Goal: Task Accomplishment & Management: Manage account settings

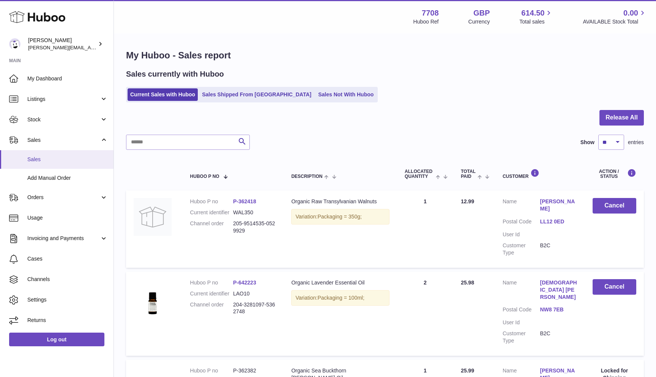
click at [52, 159] on span "Sales" at bounding box center [67, 159] width 80 height 7
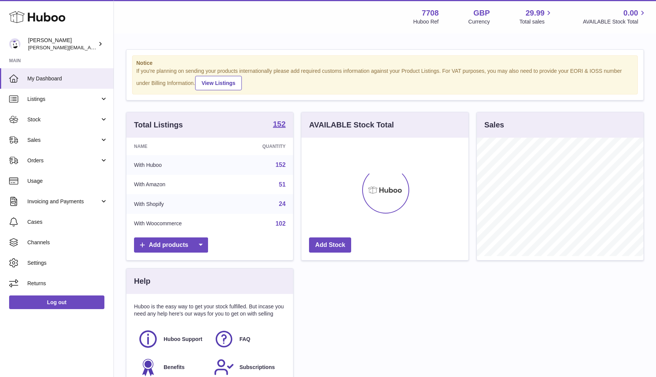
scroll to position [118, 167]
click at [68, 132] on link "Sales" at bounding box center [56, 140] width 113 height 20
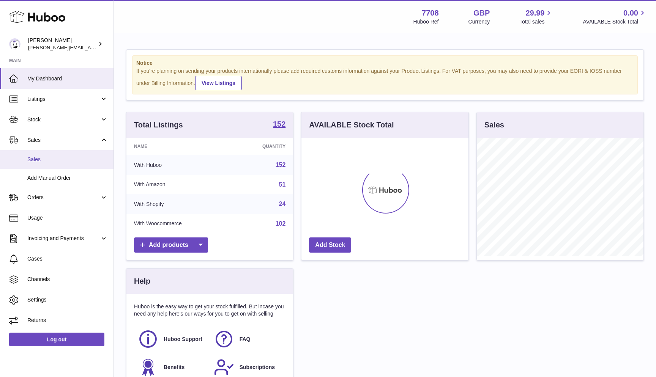
click at [65, 151] on link "Sales" at bounding box center [56, 159] width 113 height 19
click at [65, 150] on link "Sales" at bounding box center [56, 159] width 113 height 19
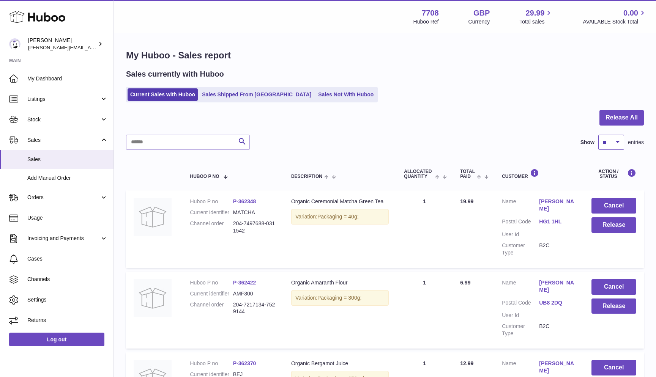
select select "***"
click at [609, 121] on button "Release All" at bounding box center [621, 118] width 44 height 16
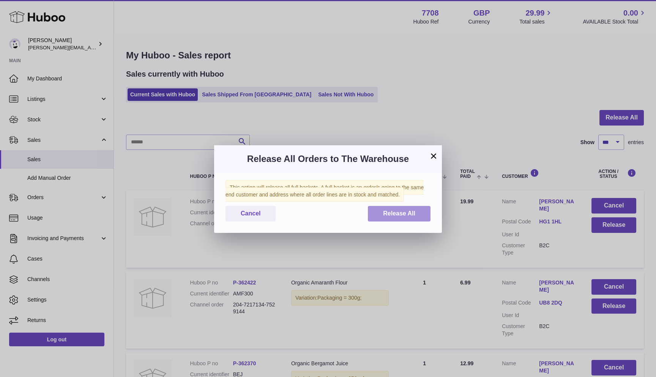
click at [416, 208] on button "Release All" at bounding box center [399, 214] width 63 height 16
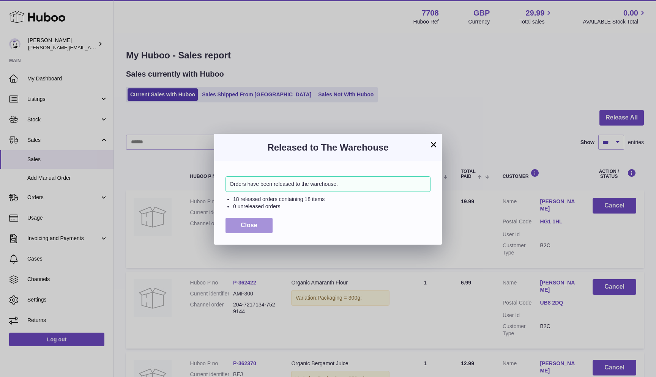
click at [248, 220] on button "Close" at bounding box center [248, 226] width 47 height 16
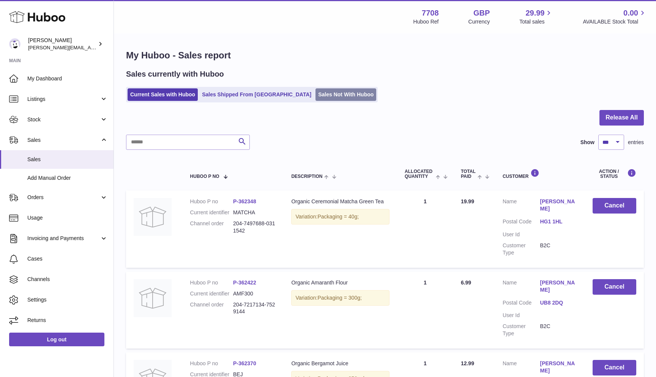
click at [315, 94] on link "Sales Not With Huboo" at bounding box center [345, 94] width 61 height 13
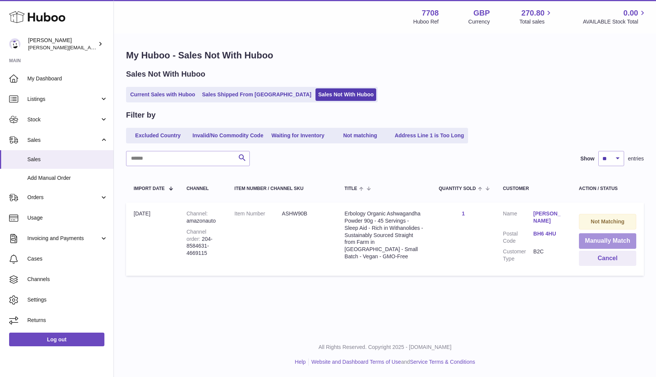
click at [597, 236] on button "Manually Match" at bounding box center [607, 241] width 57 height 16
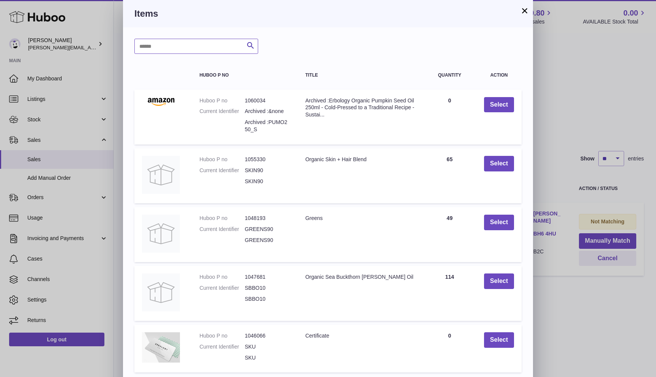
click at [159, 50] on input "text" at bounding box center [196, 46] width 124 height 15
type input "******"
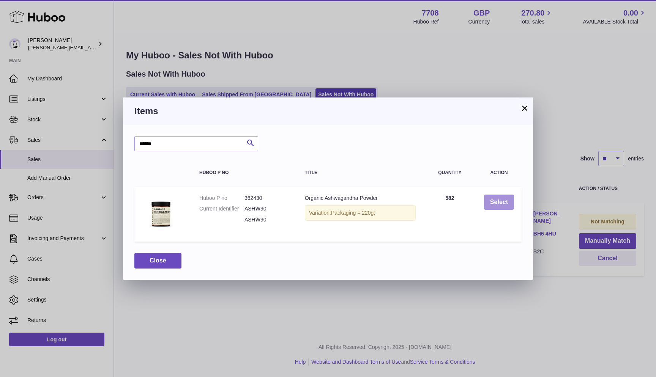
click at [500, 203] on button "Select" at bounding box center [499, 203] width 30 height 16
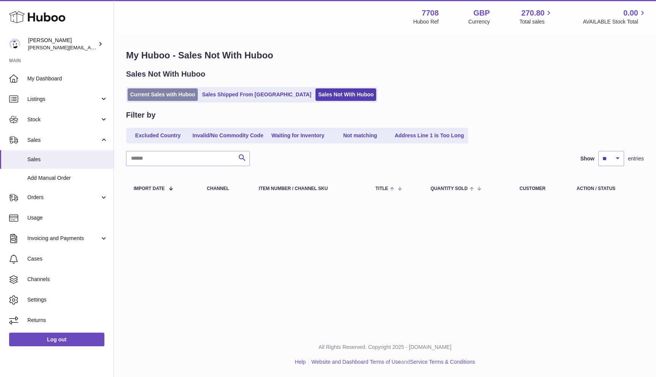
click at [175, 99] on link "Current Sales with Huboo" at bounding box center [162, 94] width 70 height 13
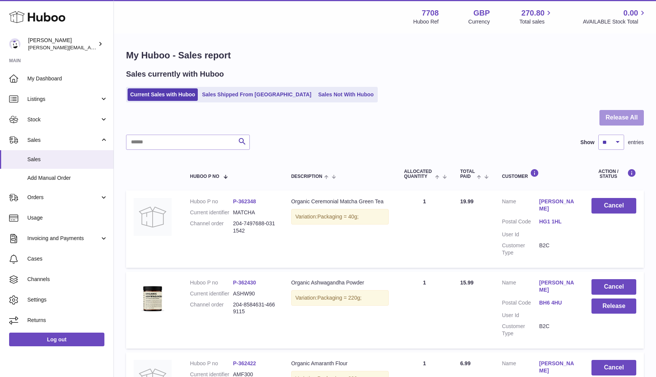
click at [642, 123] on button "Release All" at bounding box center [621, 118] width 44 height 16
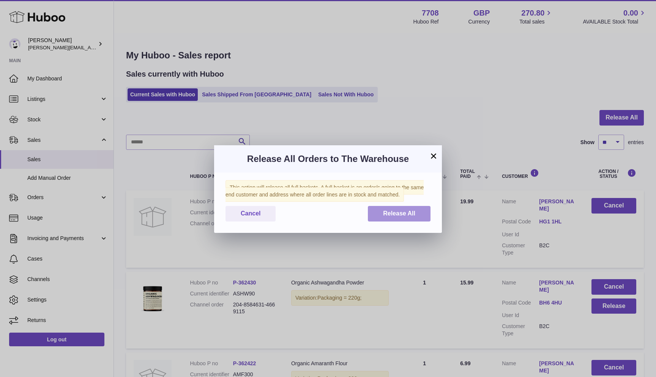
click at [423, 209] on button "Release All" at bounding box center [399, 214] width 63 height 16
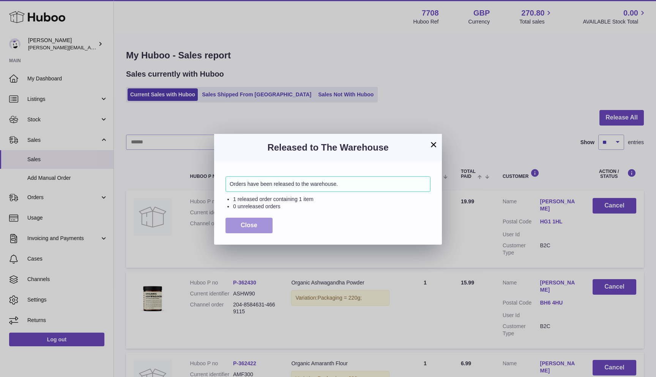
click at [261, 219] on button "Close" at bounding box center [248, 226] width 47 height 16
